Goal: Share content

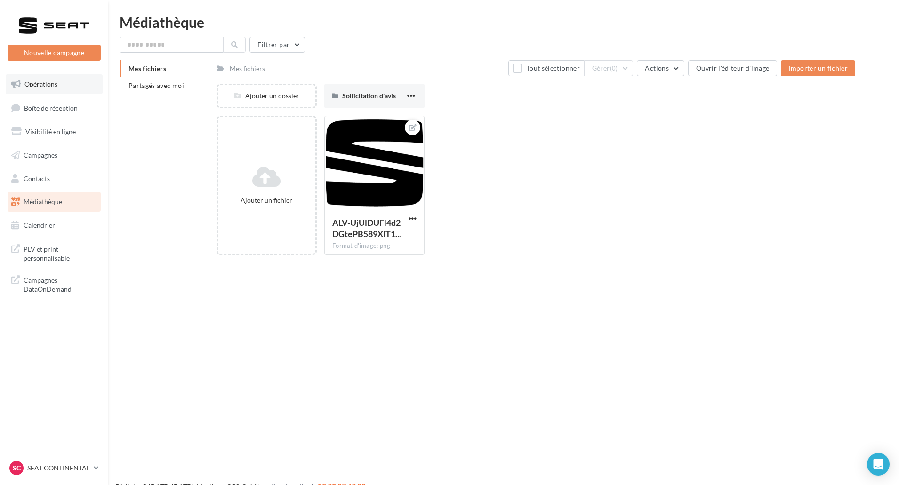
click at [61, 90] on link "Opérations" at bounding box center [54, 84] width 97 height 20
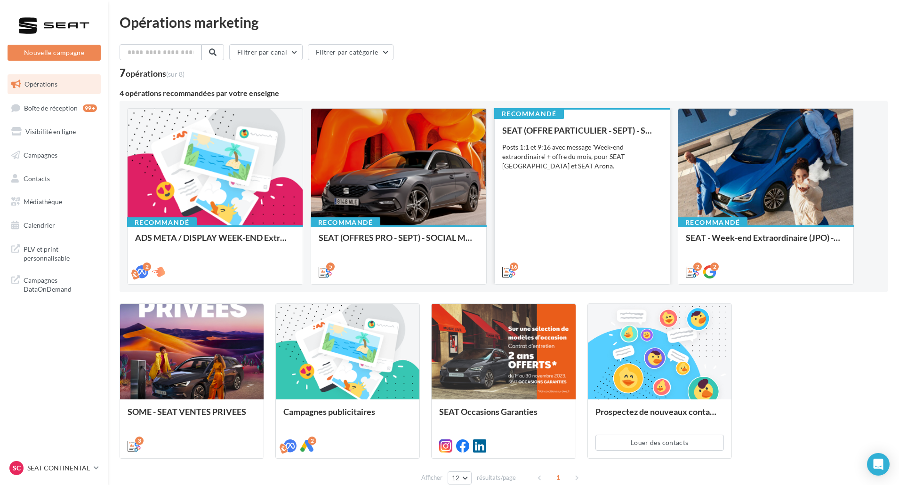
click at [584, 230] on div "SEAT (OFFRE PARTICULIER - SEPT) - SOCIAL MEDIA Posts 1:1 et 9:16 avec message '…" at bounding box center [582, 201] width 160 height 150
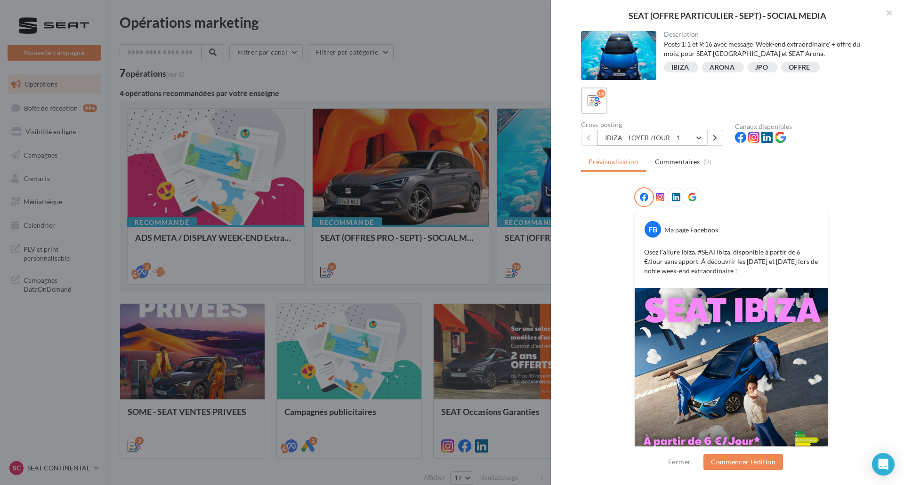
click at [672, 144] on button "IBIZA - LOYER /JOUR - 1" at bounding box center [652, 138] width 110 height 16
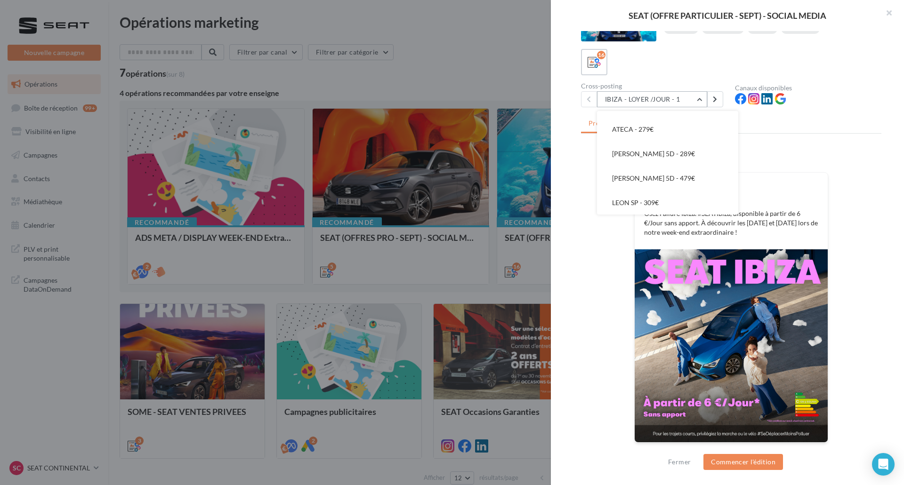
scroll to position [307, 0]
click at [735, 240] on div "FB Ma page Facebook Osez l’allure Ibiza. #SEATIbiza, disponible à partir de 6 €…" at bounding box center [731, 211] width 193 height 77
click at [671, 103] on button "IBIZA - LOYER /JOUR - 1" at bounding box center [652, 99] width 110 height 16
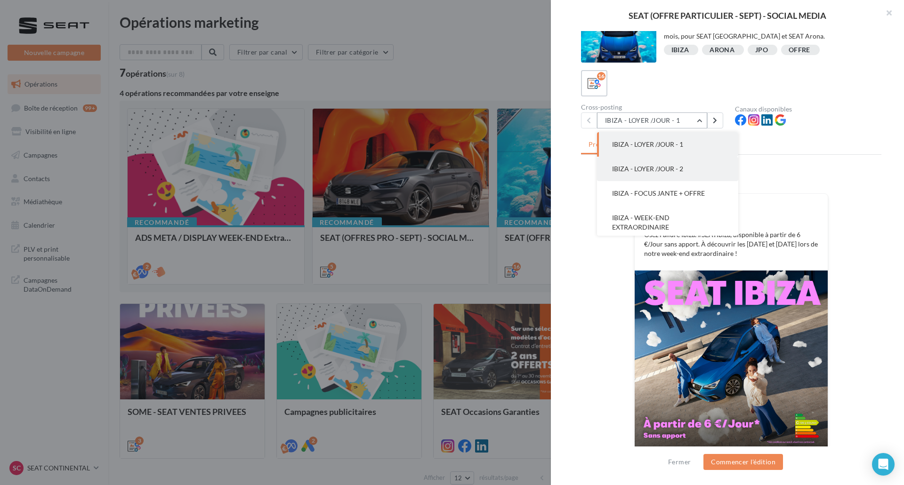
scroll to position [0, 0]
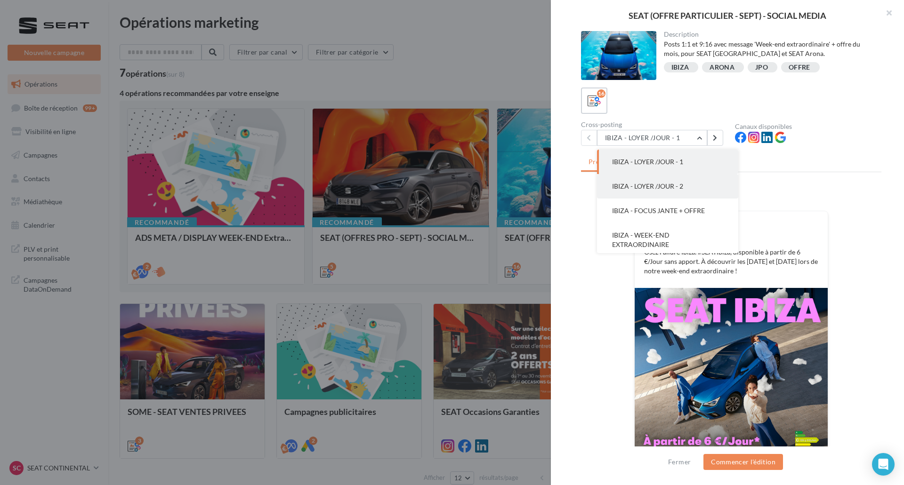
click at [683, 186] on span "IBIZA - LOYER /JOUR - 2" at bounding box center [647, 186] width 71 height 8
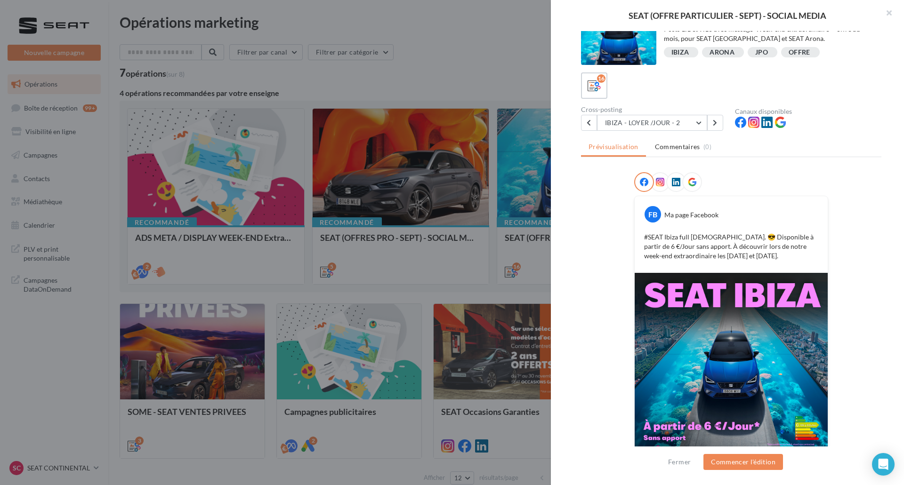
scroll to position [39, 0]
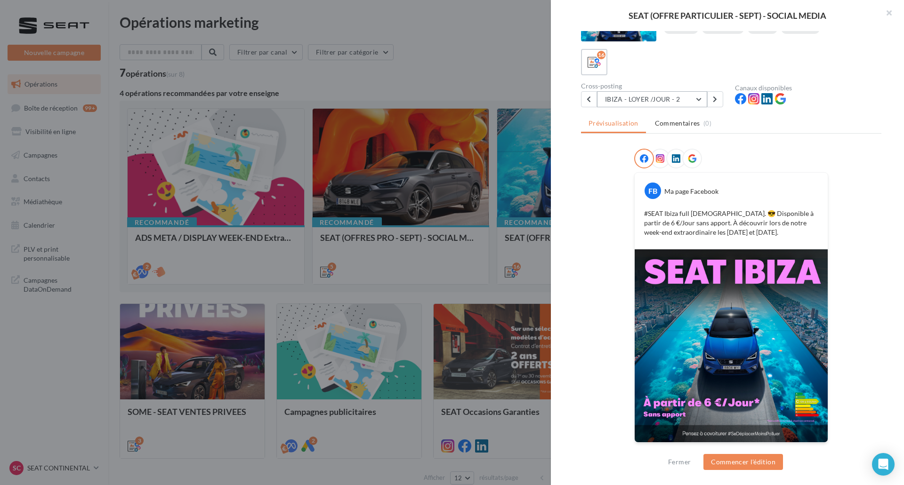
click at [667, 102] on button "IBIZA - LOYER /JOUR - 2" at bounding box center [652, 99] width 110 height 16
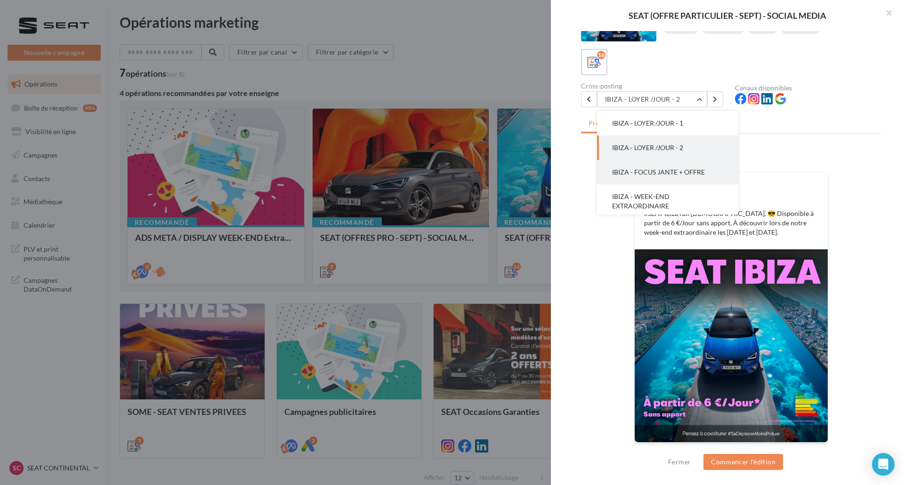
click at [689, 178] on button "IBIZA - FOCUS JANTE + OFFRE" at bounding box center [667, 172] width 141 height 24
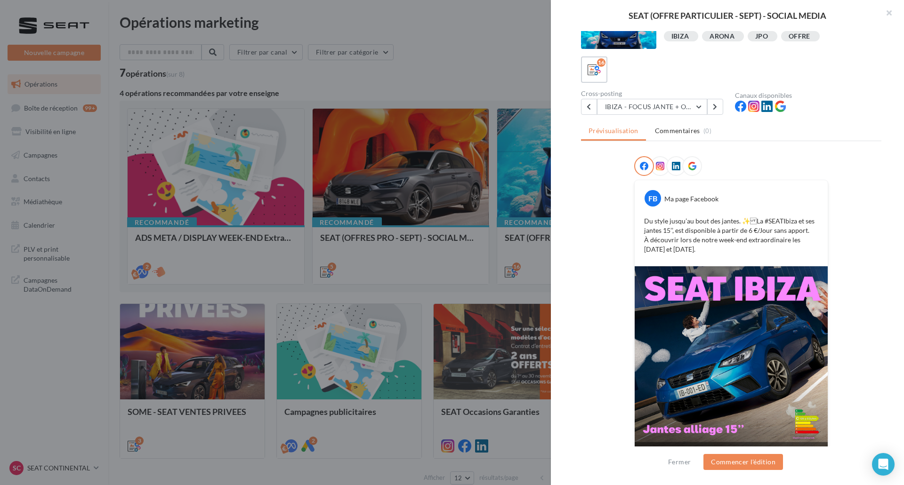
scroll to position [48, 0]
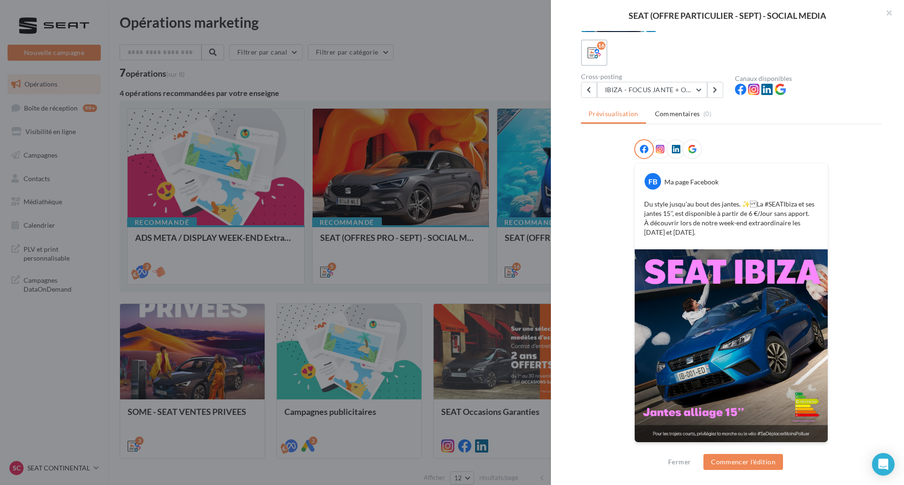
drag, startPoint x: 699, startPoint y: 232, endPoint x: 643, endPoint y: 203, distance: 63.2
click at [644, 203] on p "Du style jusqu’au bout des jantes. ✨La #SEATIbiza et ses jantes 15’’, est disp…" at bounding box center [731, 219] width 174 height 38
copy p "Du style jusqu’au bout des jantes. ✨La #SEATIbiza et ses jantes 15’’, est disp…"
click at [689, 85] on button "IBIZA - FOCUS JANTE + OFFRE" at bounding box center [652, 90] width 110 height 16
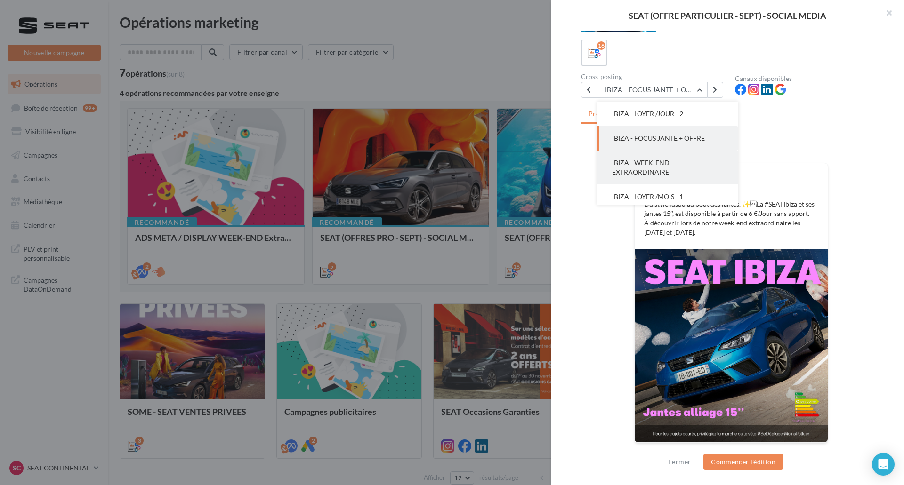
click at [690, 171] on button "IBIZA - WEEK-END EXTRAORDINAIRE" at bounding box center [667, 168] width 141 height 34
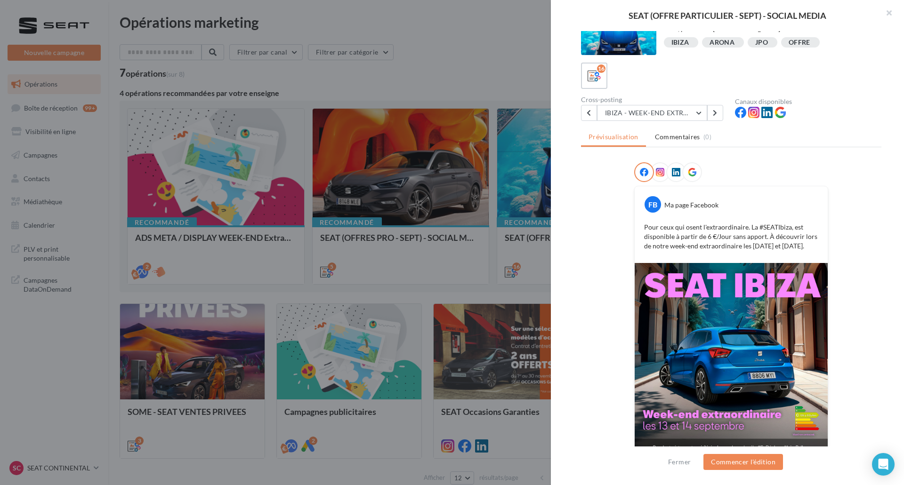
scroll to position [39, 0]
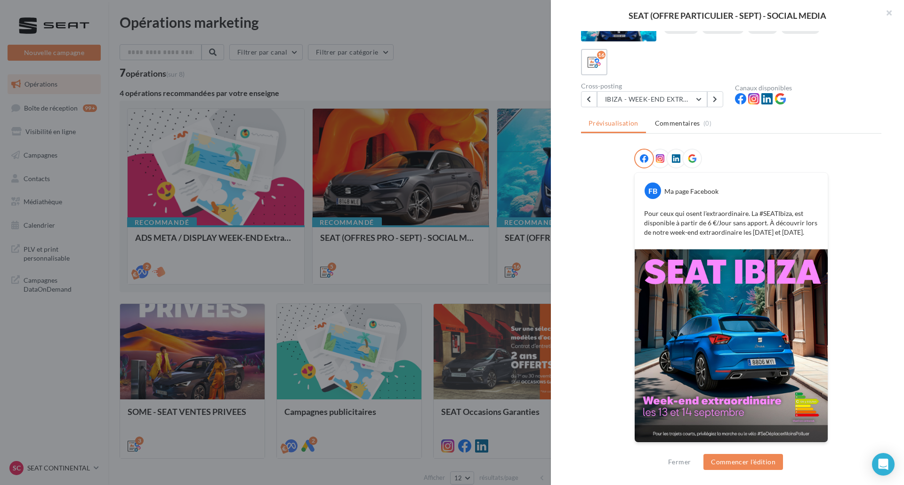
drag, startPoint x: 810, startPoint y: 233, endPoint x: 640, endPoint y: 212, distance: 171.7
click at [640, 212] on div "Pour ceux qui osent l'extraordinaire. La #SEATIbiza, est disponible à partir de…" at bounding box center [731, 223] width 188 height 33
copy p "Pour ceux qui osent l'extraordinaire. La #SEATIbiza, est disponible à partir de…"
click at [745, 215] on p "Pour ceux qui osent l'extraordinaire. La #SEATIbiza, est disponible à partir de…" at bounding box center [731, 223] width 174 height 28
click at [592, 101] on button at bounding box center [589, 99] width 16 height 16
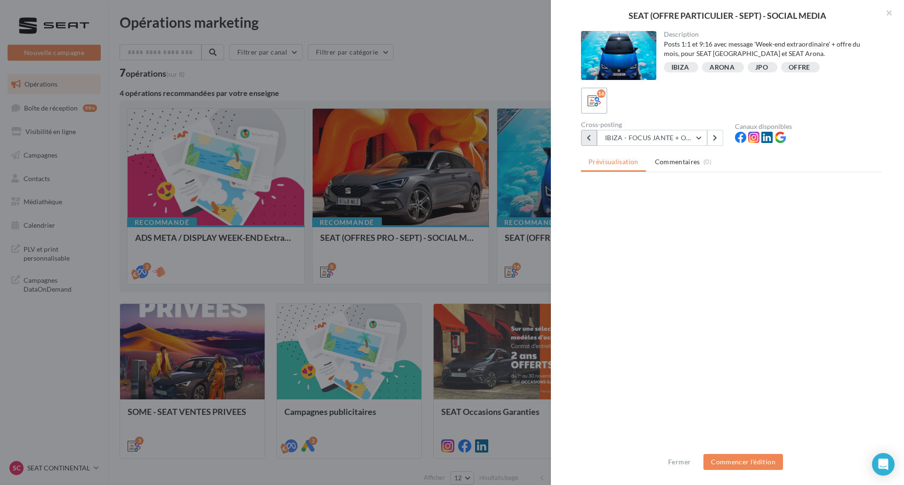
scroll to position [0, 0]
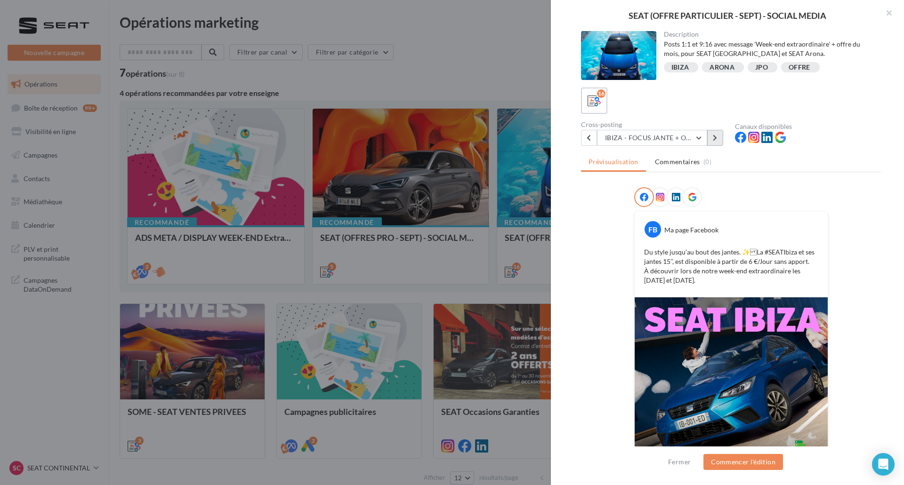
click at [708, 144] on button at bounding box center [715, 138] width 16 height 16
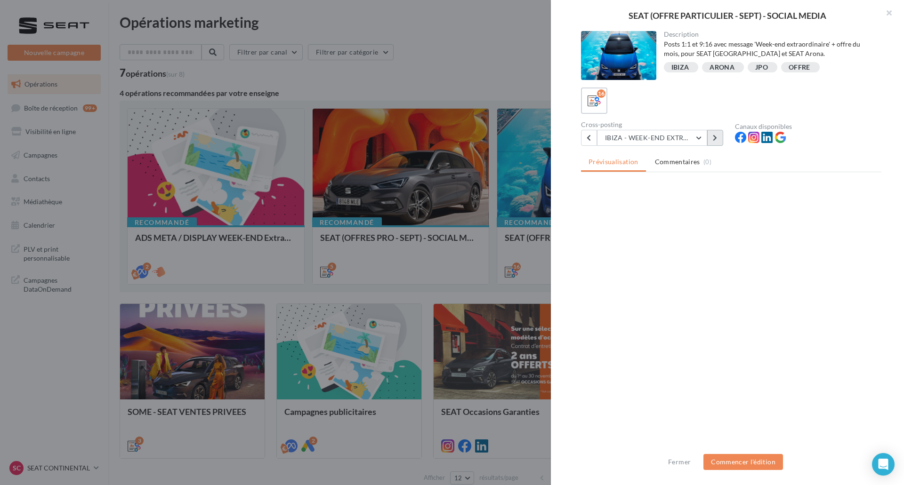
click at [708, 144] on button at bounding box center [715, 138] width 16 height 16
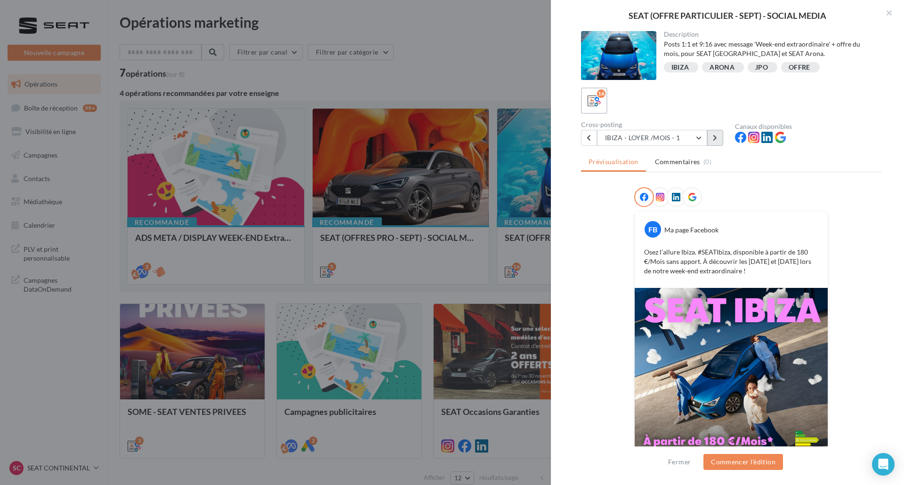
scroll to position [39, 0]
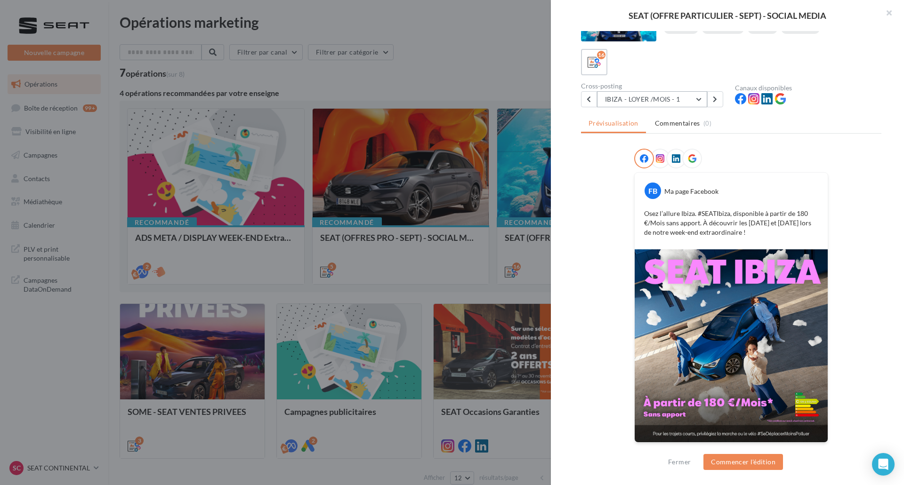
click at [703, 101] on button "IBIZA - LOYER /MOIS - 1" at bounding box center [652, 99] width 110 height 16
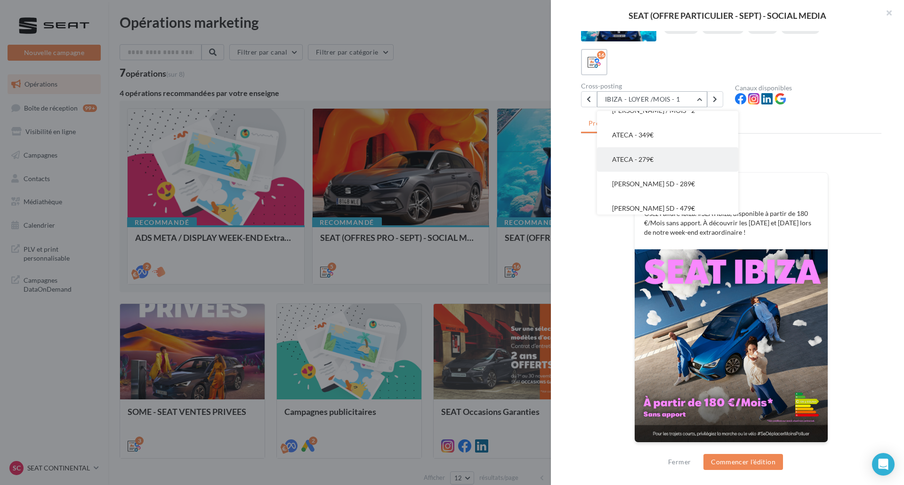
scroll to position [260, 0]
click at [680, 178] on button "ATECA - 279€" at bounding box center [667, 176] width 141 height 24
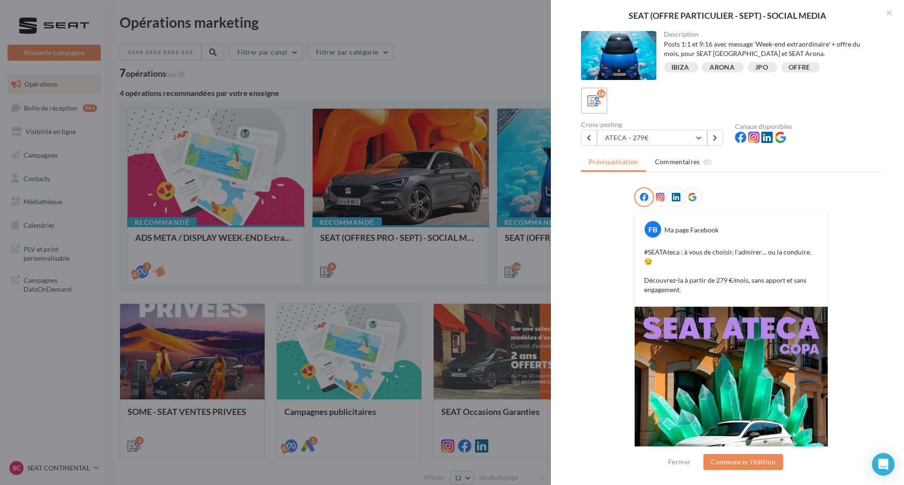
scroll to position [47, 0]
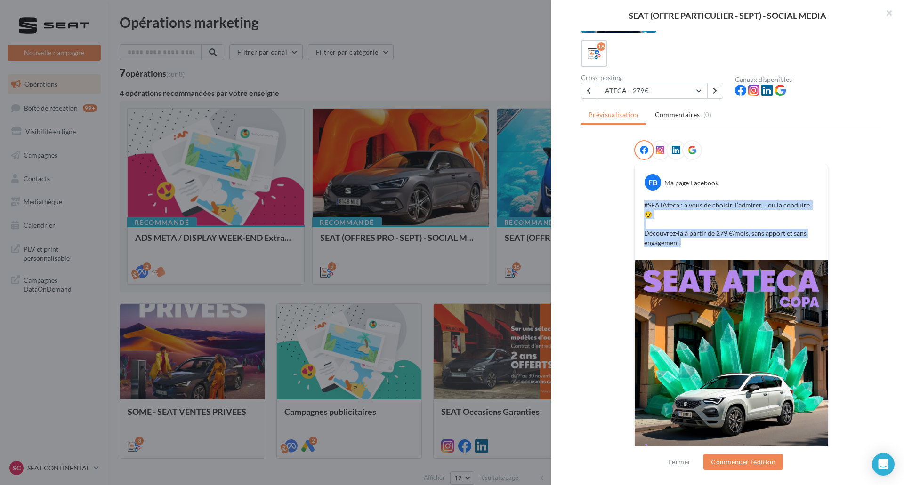
drag, startPoint x: 699, startPoint y: 230, endPoint x: 637, endPoint y: 202, distance: 67.5
click at [637, 202] on div "#SEATAteca : à vous de choisir, l’admirer… ou la conduire. 😏 Découvrez-la à par…" at bounding box center [731, 224] width 188 height 52
copy p "#SEATAteca : à vous de choisir, l’admirer… ou la conduire. 😏 Découvrez-la à par…"
click at [664, 84] on button "ATECA - 279€" at bounding box center [652, 91] width 110 height 16
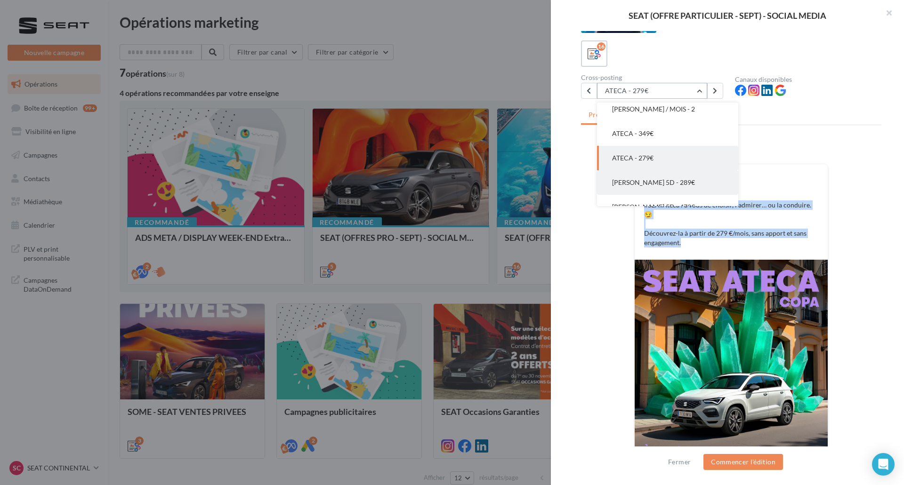
scroll to position [307, 0]
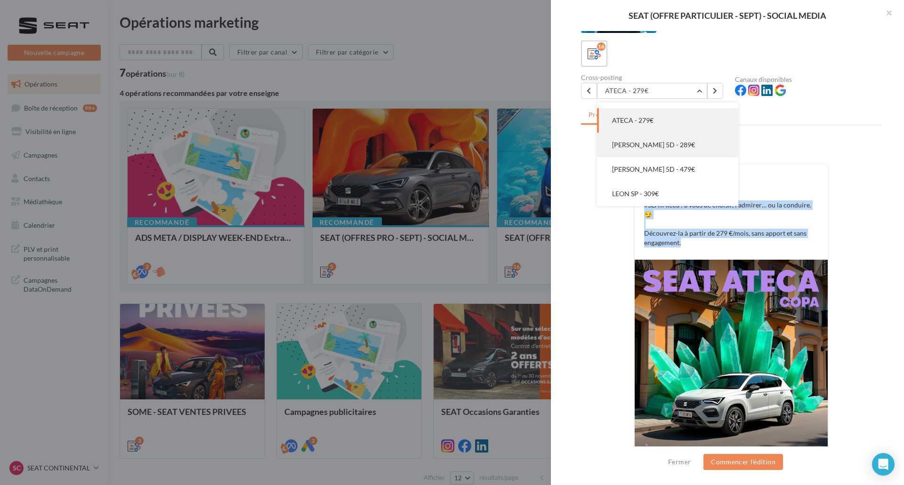
click at [683, 150] on button "LEON 5D - 289€" at bounding box center [667, 145] width 141 height 24
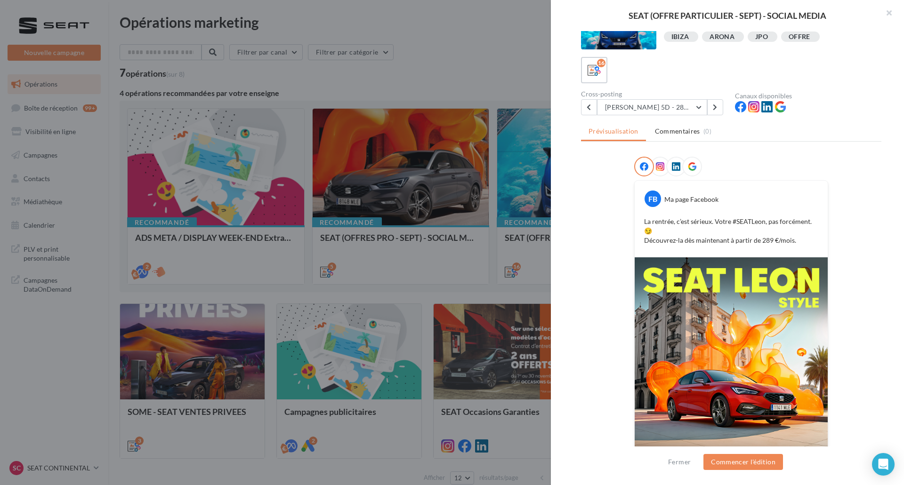
scroll to position [47, 0]
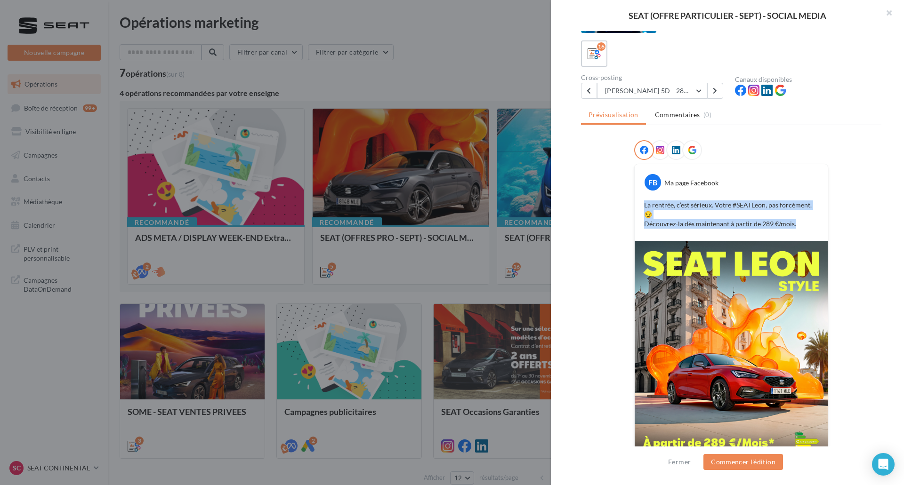
drag, startPoint x: 797, startPoint y: 225, endPoint x: 630, endPoint y: 208, distance: 168.1
click at [630, 208] on div "FB Ma page Facebook La rentrée, c’est sérieux. Votre #SEATLeon, pas forcément. …" at bounding box center [731, 317] width 300 height 355
copy p "La rentrée, c’est sérieux. Votre #SEATLeon, pas forcément. 😏 Découvrez-la dès m…"
click at [648, 192] on div "FB Ma page Facebook La rentrée, c’est sérieux. Votre #SEATLeon, pas forcément. …" at bounding box center [731, 202] width 193 height 77
click at [646, 88] on button "LEON 5D - 289€" at bounding box center [652, 91] width 110 height 16
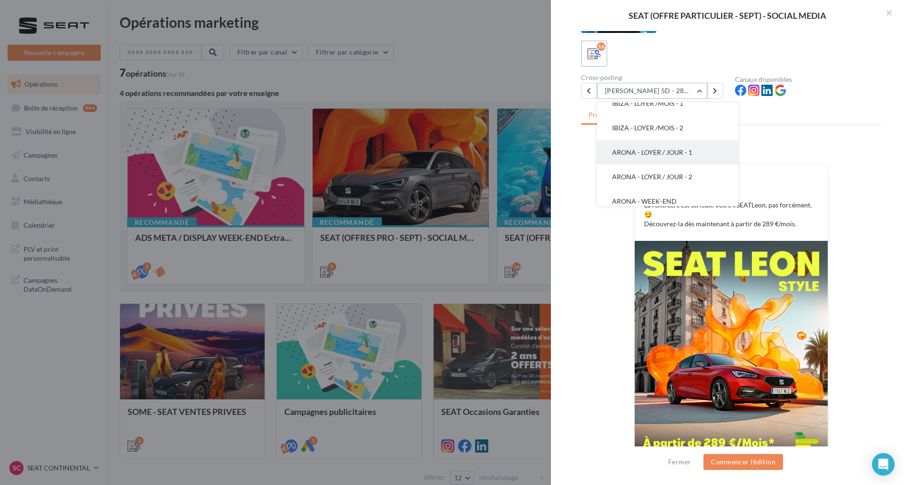
scroll to position [166, 0]
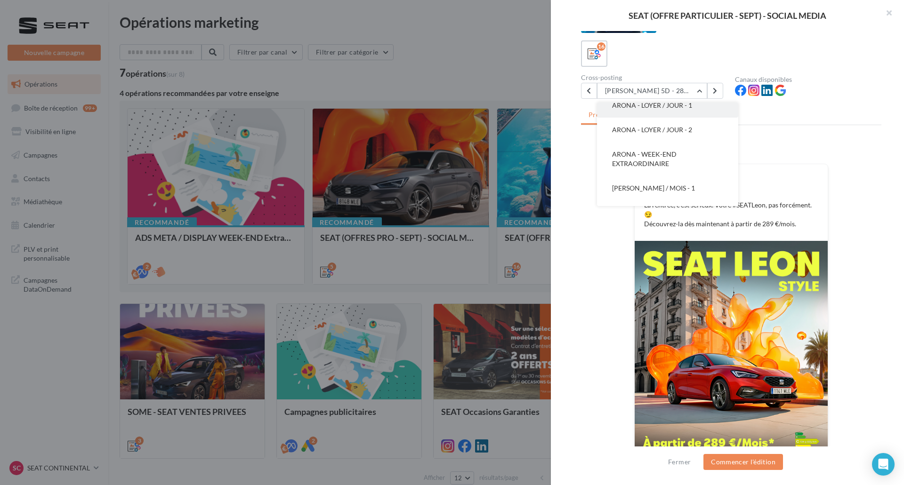
click at [700, 160] on button "ARONA - WEEK-END EXTRAORDINAIRE" at bounding box center [667, 159] width 141 height 34
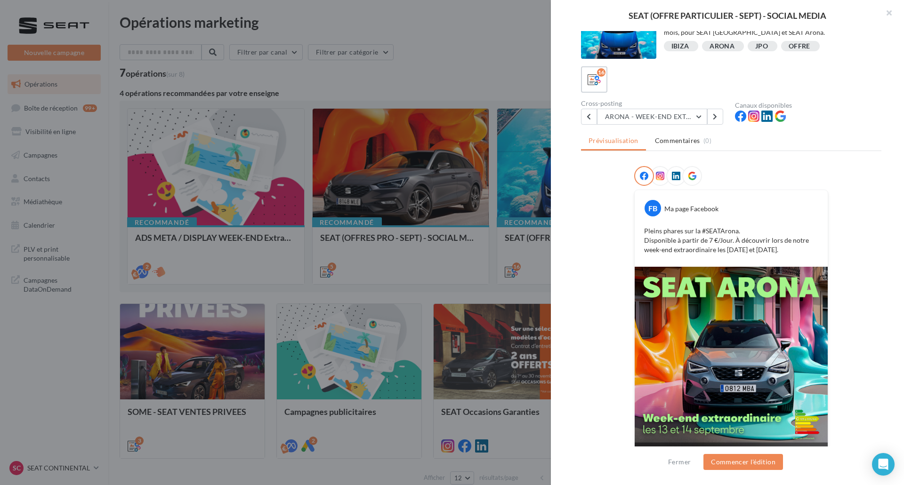
scroll to position [39, 0]
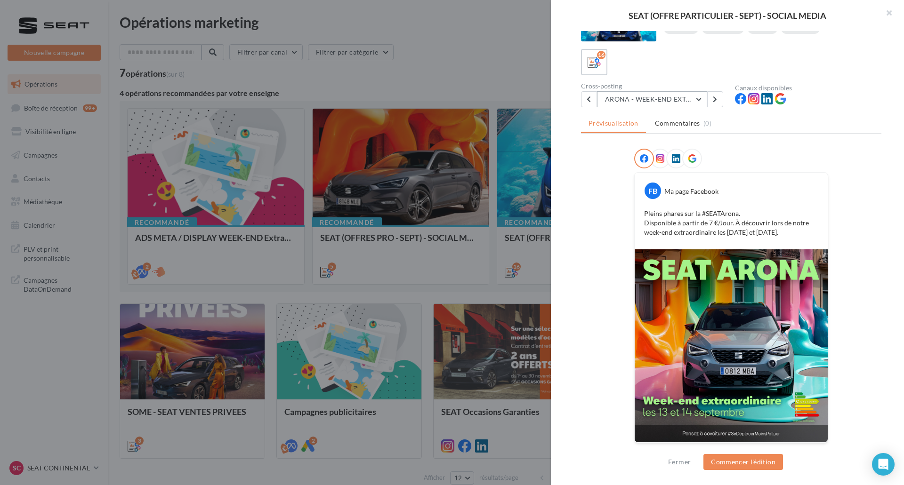
click at [674, 101] on button "ARONA - WEEK-END EXTRAORDINAIRE" at bounding box center [652, 99] width 110 height 16
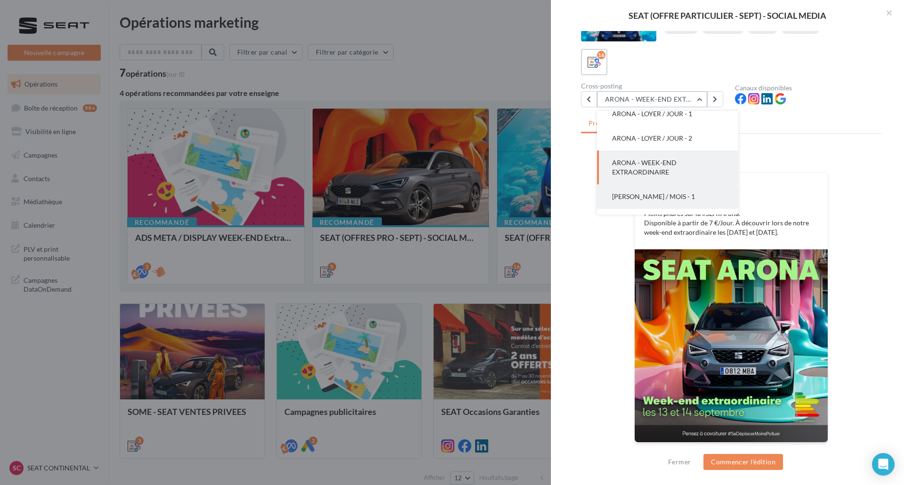
scroll to position [237, 0]
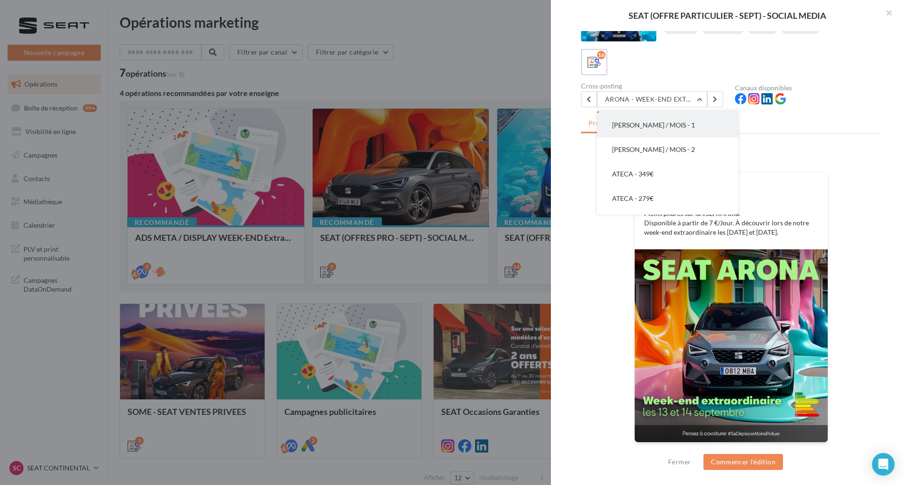
click at [696, 122] on button "ARONA - LOYER / MOIS - 1" at bounding box center [667, 125] width 141 height 24
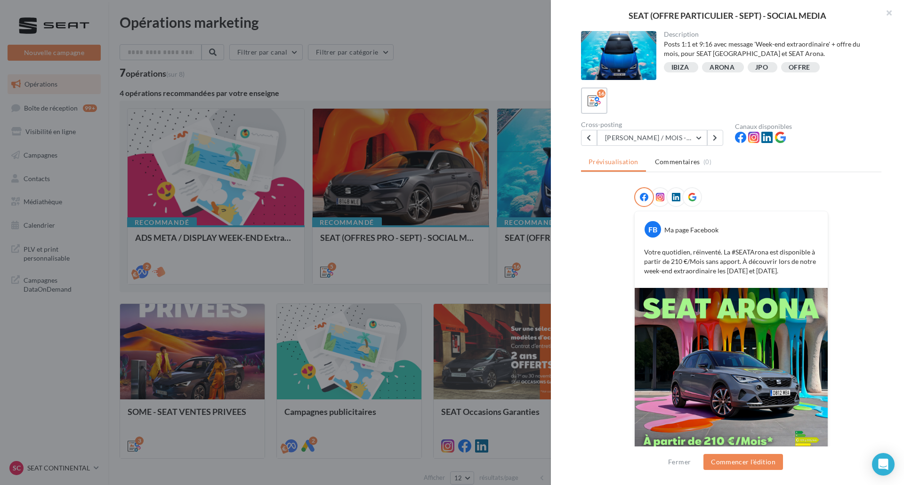
scroll to position [1, 0]
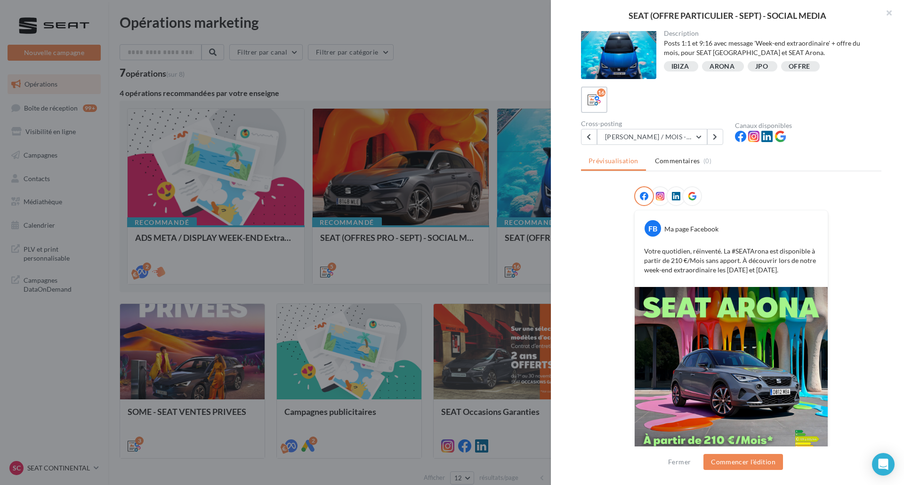
drag, startPoint x: 797, startPoint y: 272, endPoint x: 636, endPoint y: 253, distance: 162.6
click at [637, 253] on div "Votre quotidien, réinventé. La #SEATArona est disponible à partir de 210 €/Mois…" at bounding box center [731, 260] width 188 height 33
copy p "Votre quotidien, réinventé. La #SEATArona est disponible à partir de 210 €/Mois…"
click at [676, 131] on button "ARONA - LOYER / MOIS - 1" at bounding box center [652, 137] width 110 height 16
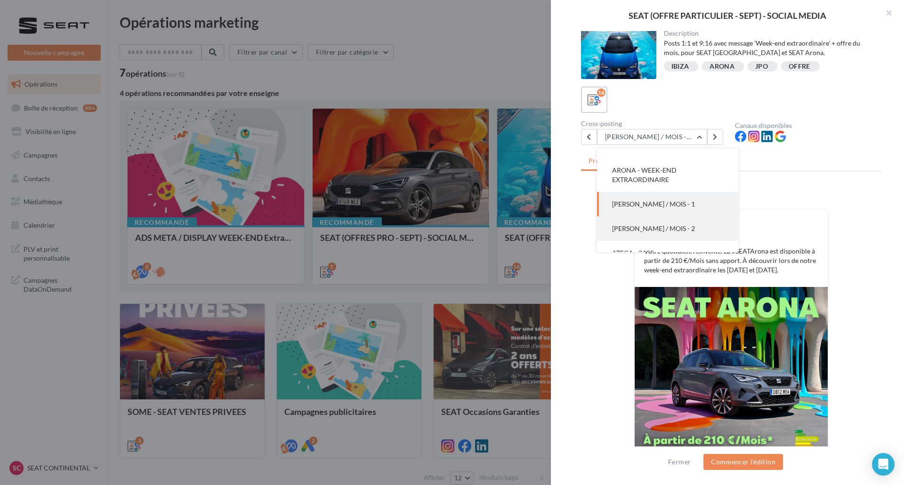
click at [668, 218] on button "ARONA - LOYER / MOIS - 2" at bounding box center [667, 229] width 141 height 24
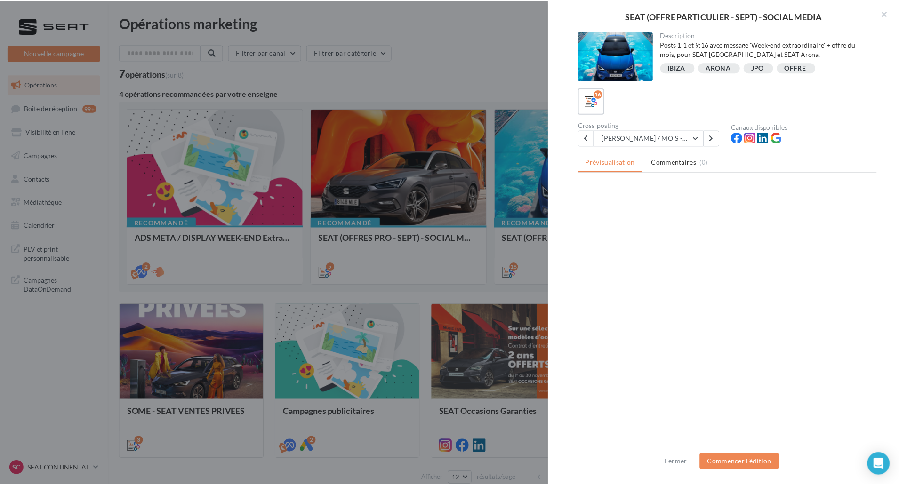
scroll to position [0, 0]
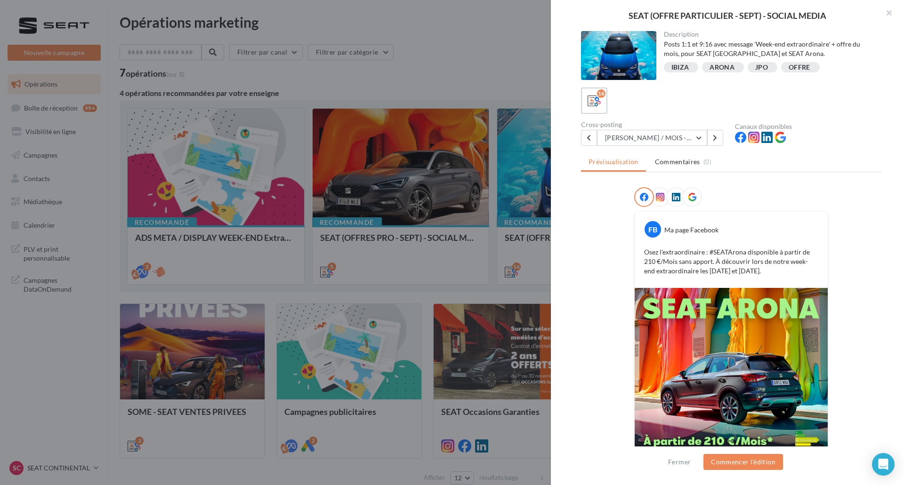
click at [166, 359] on div at bounding box center [452, 242] width 904 height 485
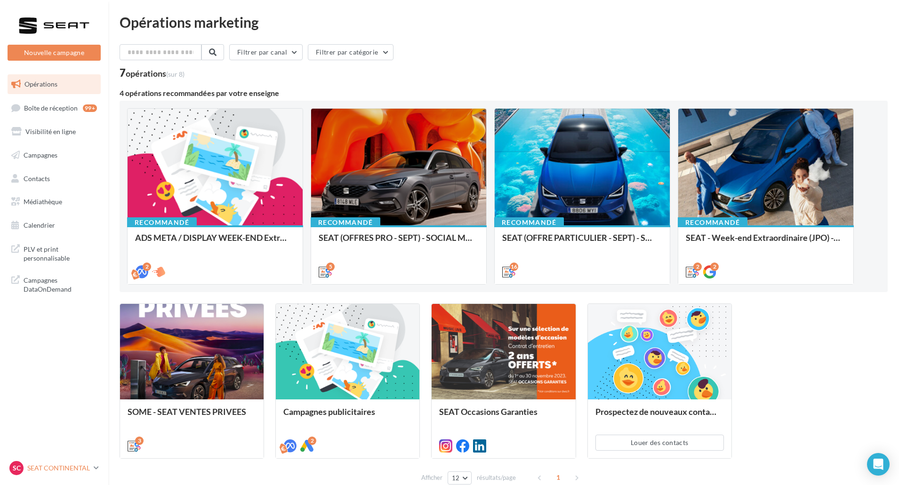
click at [64, 477] on link "SC SEAT CONTINENTAL SEAT-ROUEN" at bounding box center [54, 469] width 93 height 18
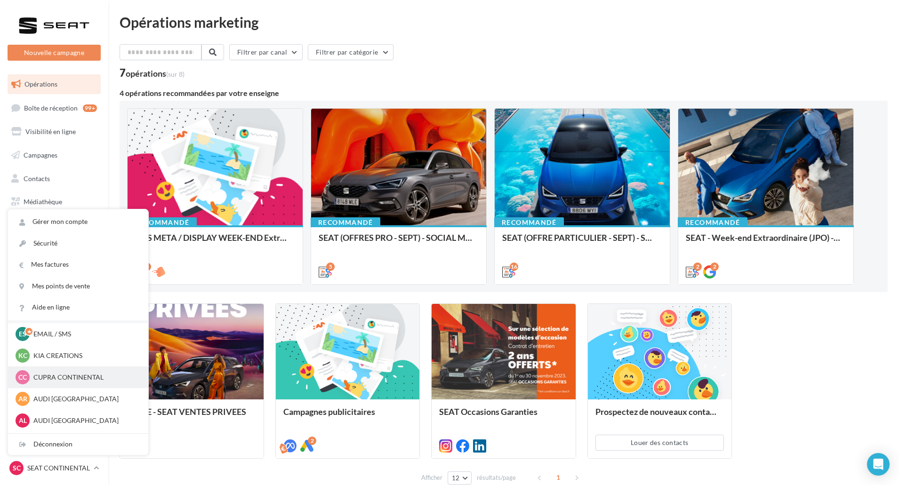
scroll to position [43, 0]
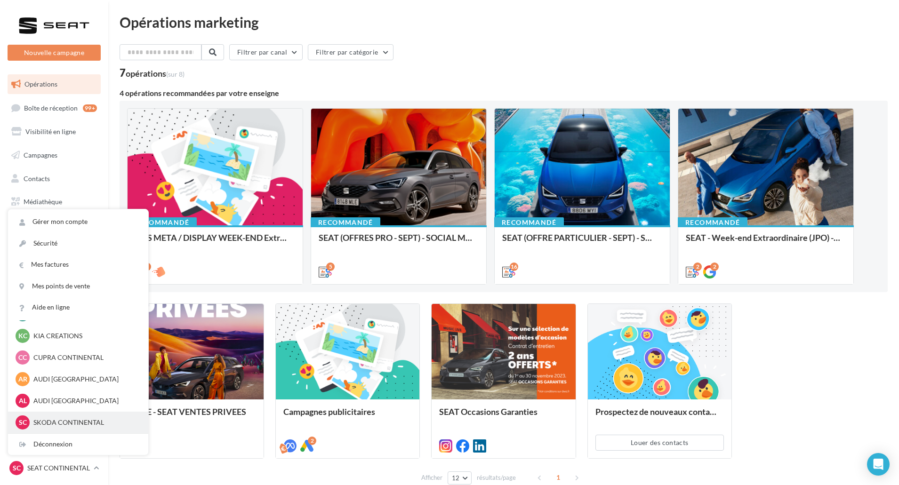
click at [81, 414] on div "SC SKODA CONTINENTAL sk-roue-ver" at bounding box center [78, 423] width 140 height 22
click at [82, 419] on p "SKODA CONTINENTAL" at bounding box center [85, 422] width 104 height 9
